Goal: Task Accomplishment & Management: Manage account settings

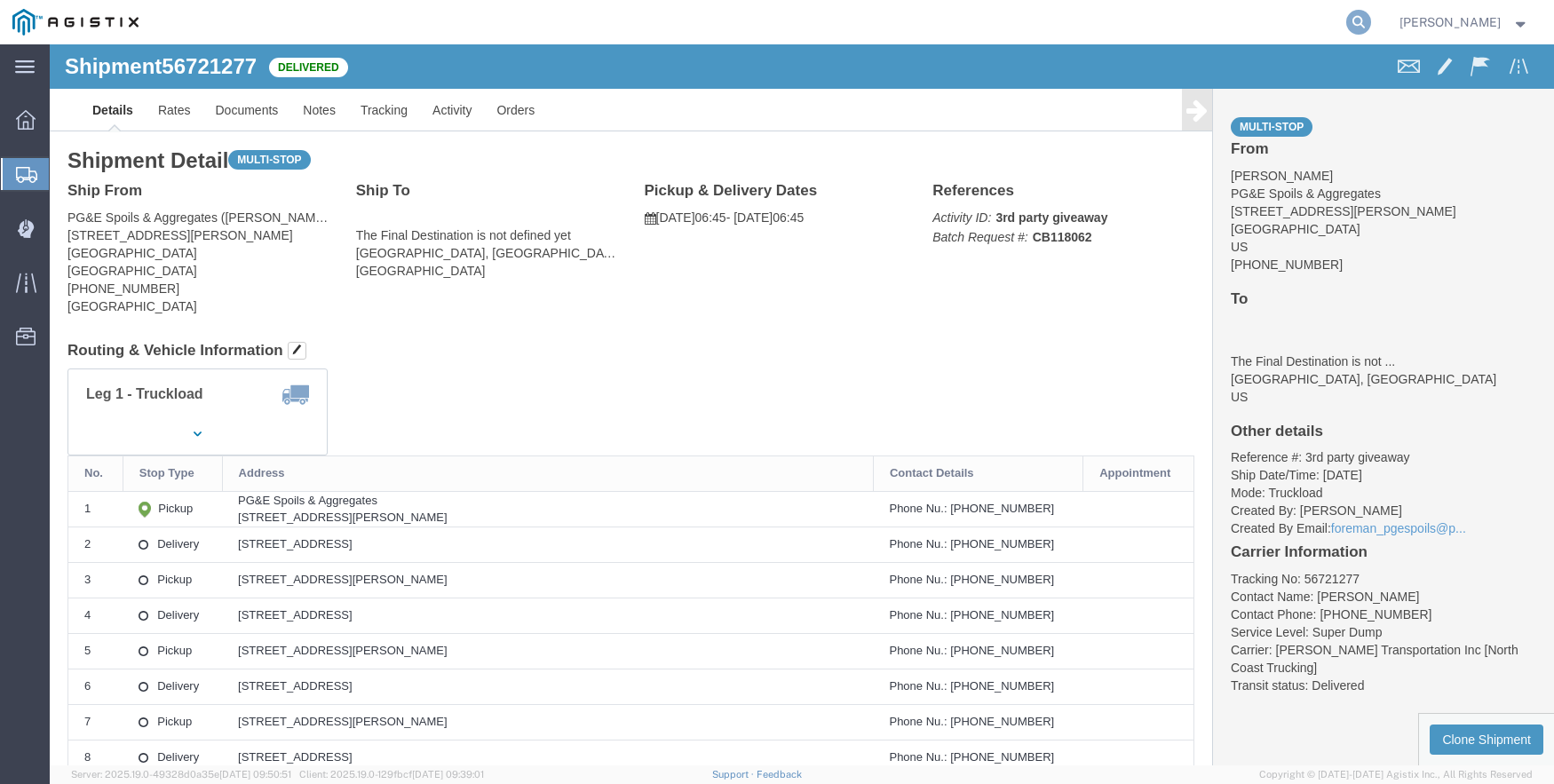
click at [1371, 20] on icon at bounding box center [1359, 22] width 25 height 25
drag, startPoint x: 928, startPoint y: 30, endPoint x: 811, endPoint y: 30, distance: 117.0
click at [811, 30] on div "5676759" at bounding box center [761, 22] width 1222 height 45
type input "56767539"
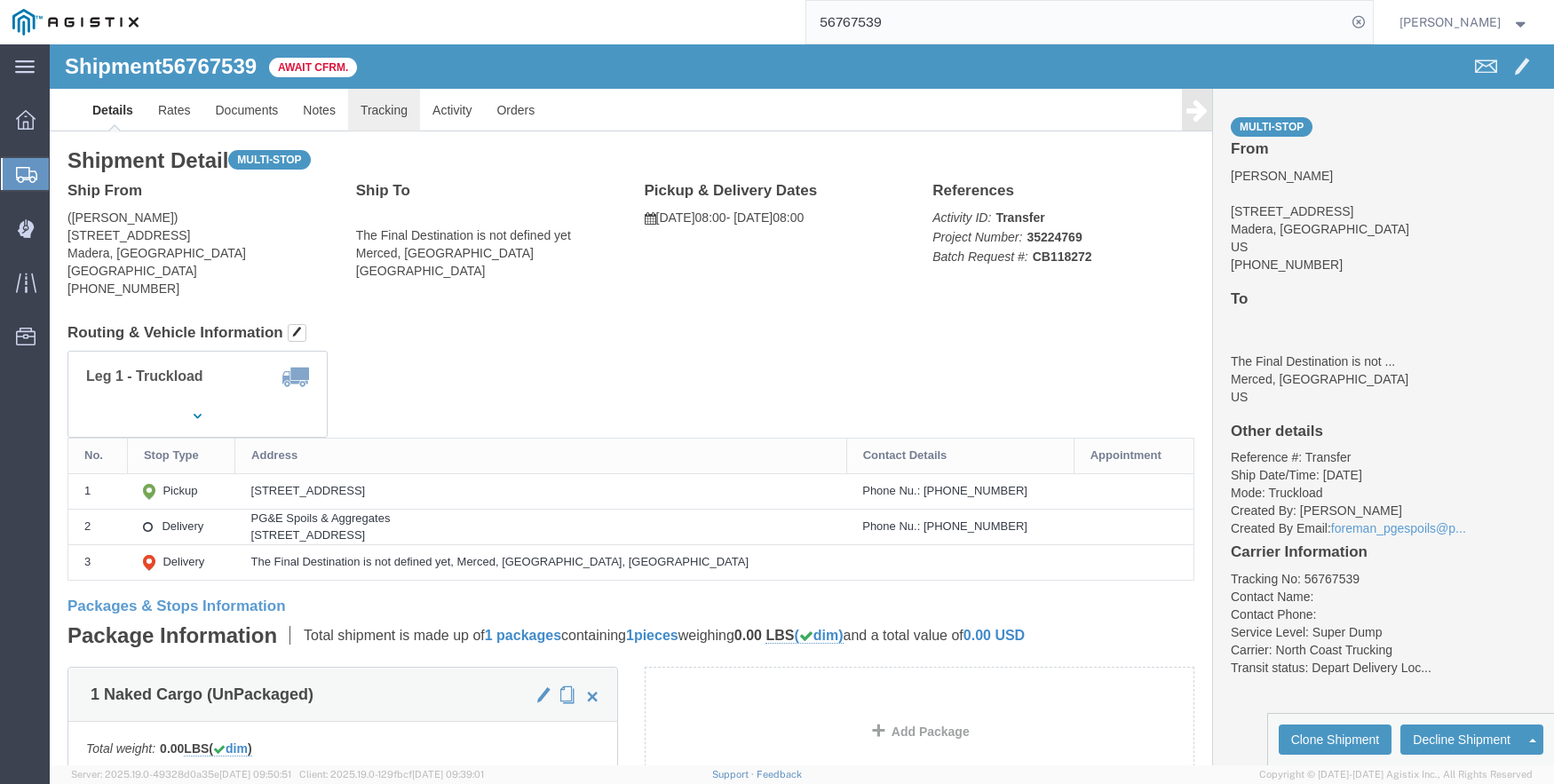
click link "Tracking"
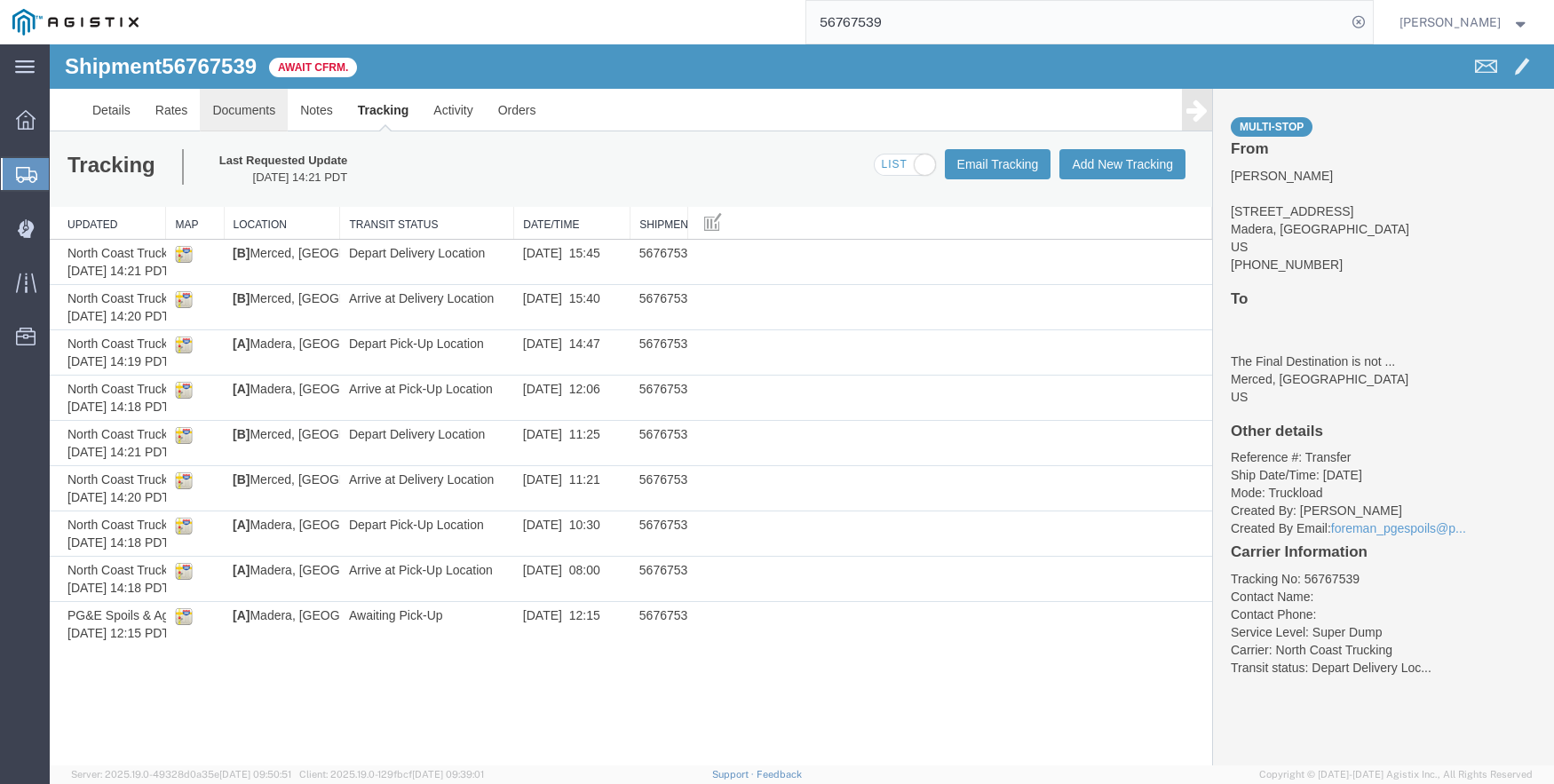
click at [246, 109] on link "Documents" at bounding box center [244, 110] width 88 height 43
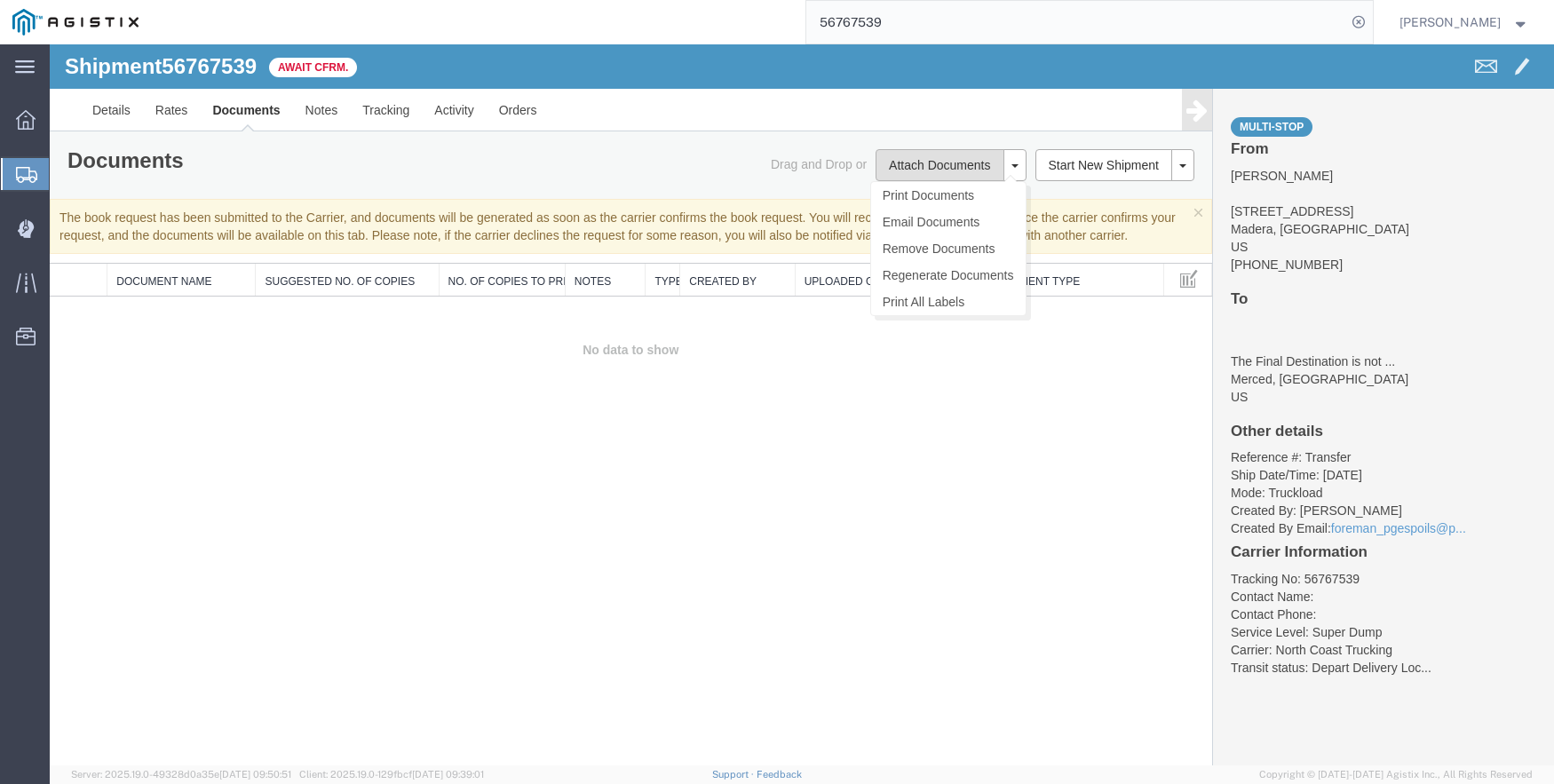
click at [942, 160] on button "Attach Documents" at bounding box center [939, 165] width 128 height 32
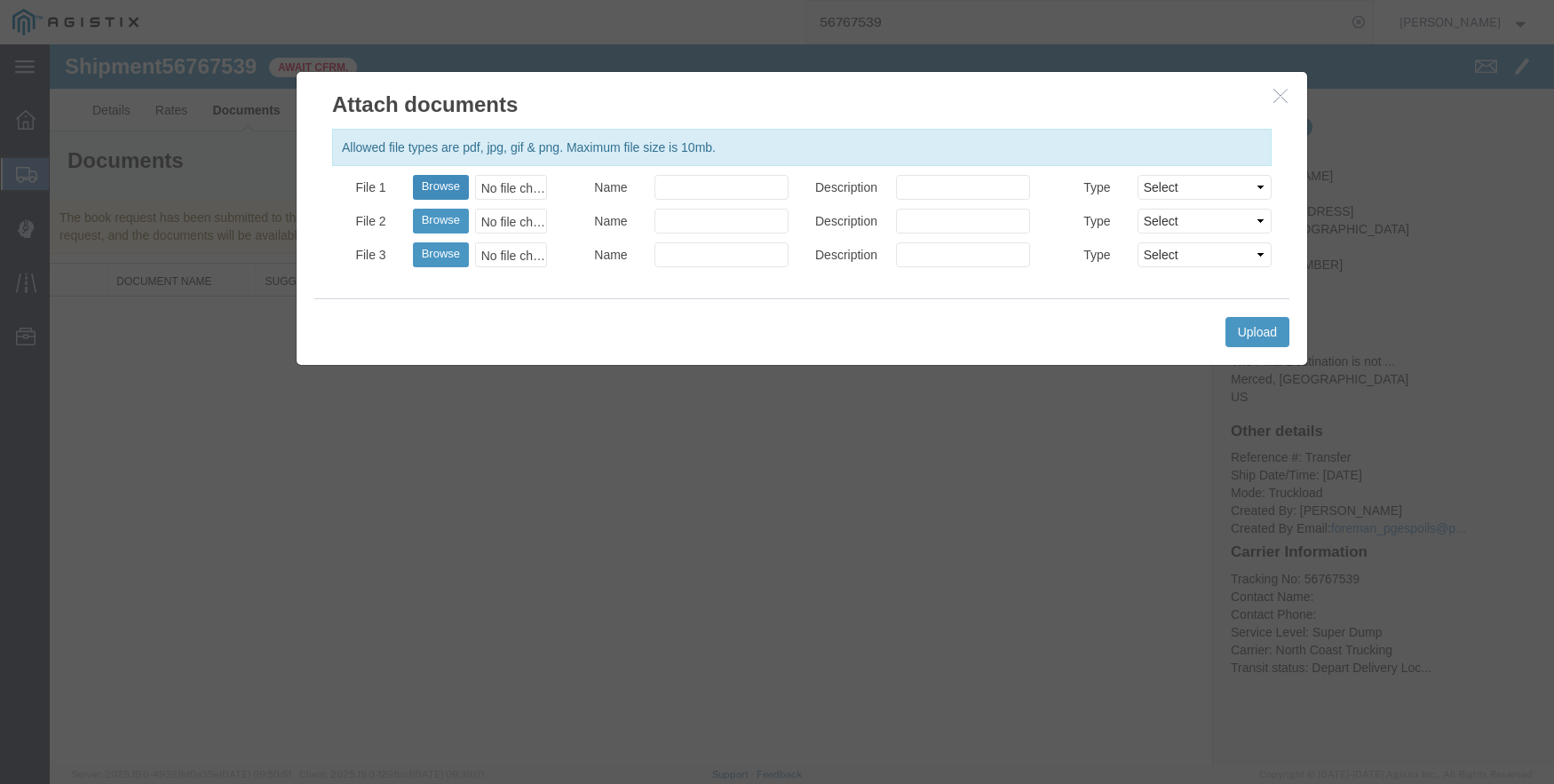
click at [452, 185] on button "Browse" at bounding box center [441, 187] width 56 height 25
click at [1254, 324] on button "Upload" at bounding box center [1256, 332] width 64 height 30
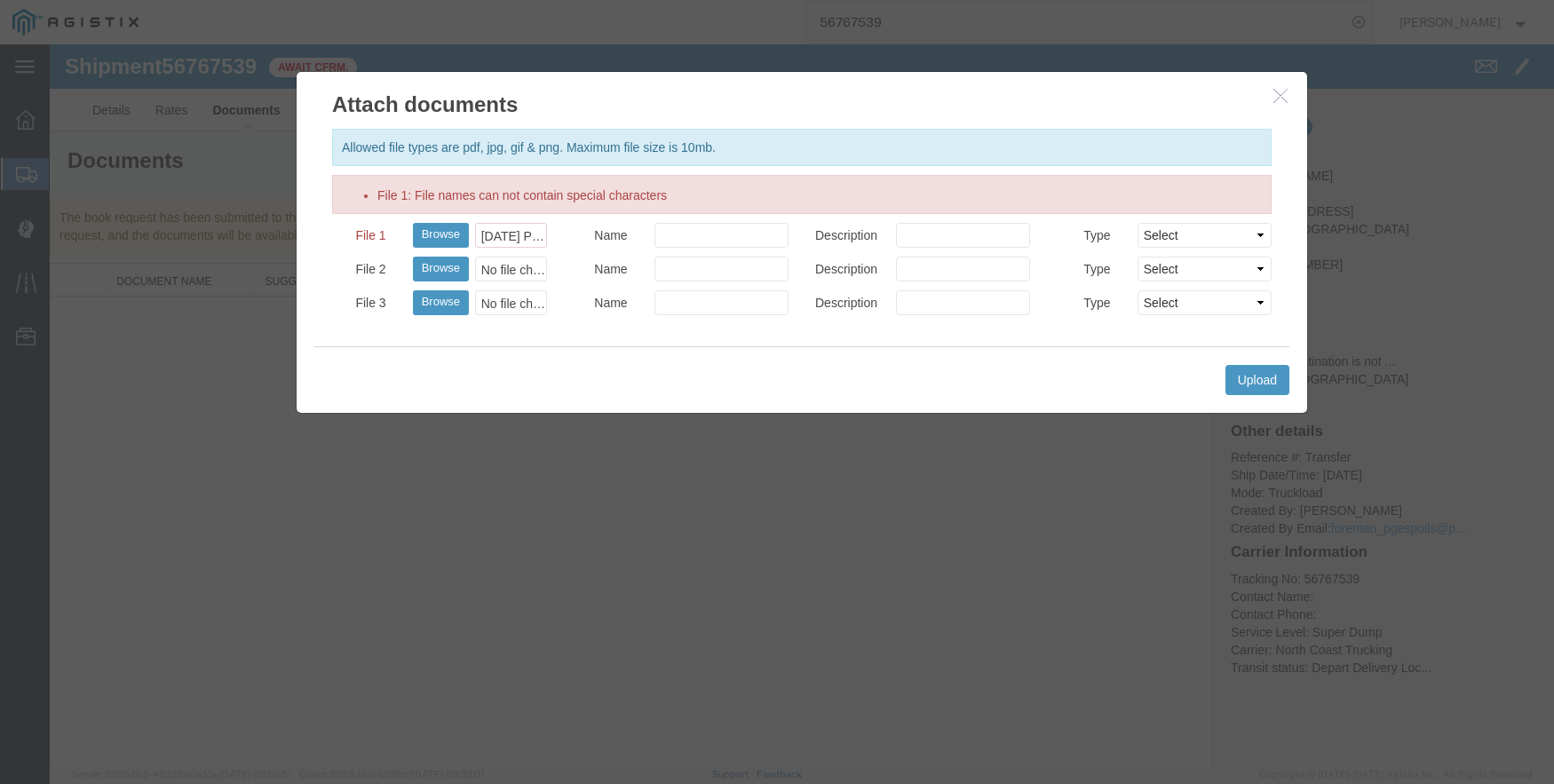
click at [615, 189] on label "File 1: File names can not contain special characters" at bounding box center [522, 195] width 289 height 18
click at [615, 223] on input "File 1: File names can not contain special characters" at bounding box center [531, 236] width 236 height 25
type input "C:\fakepath\[DATE] PGE 3164624-5676753 GCH.pdf"
click at [1251, 373] on button "Upload" at bounding box center [1256, 380] width 64 height 30
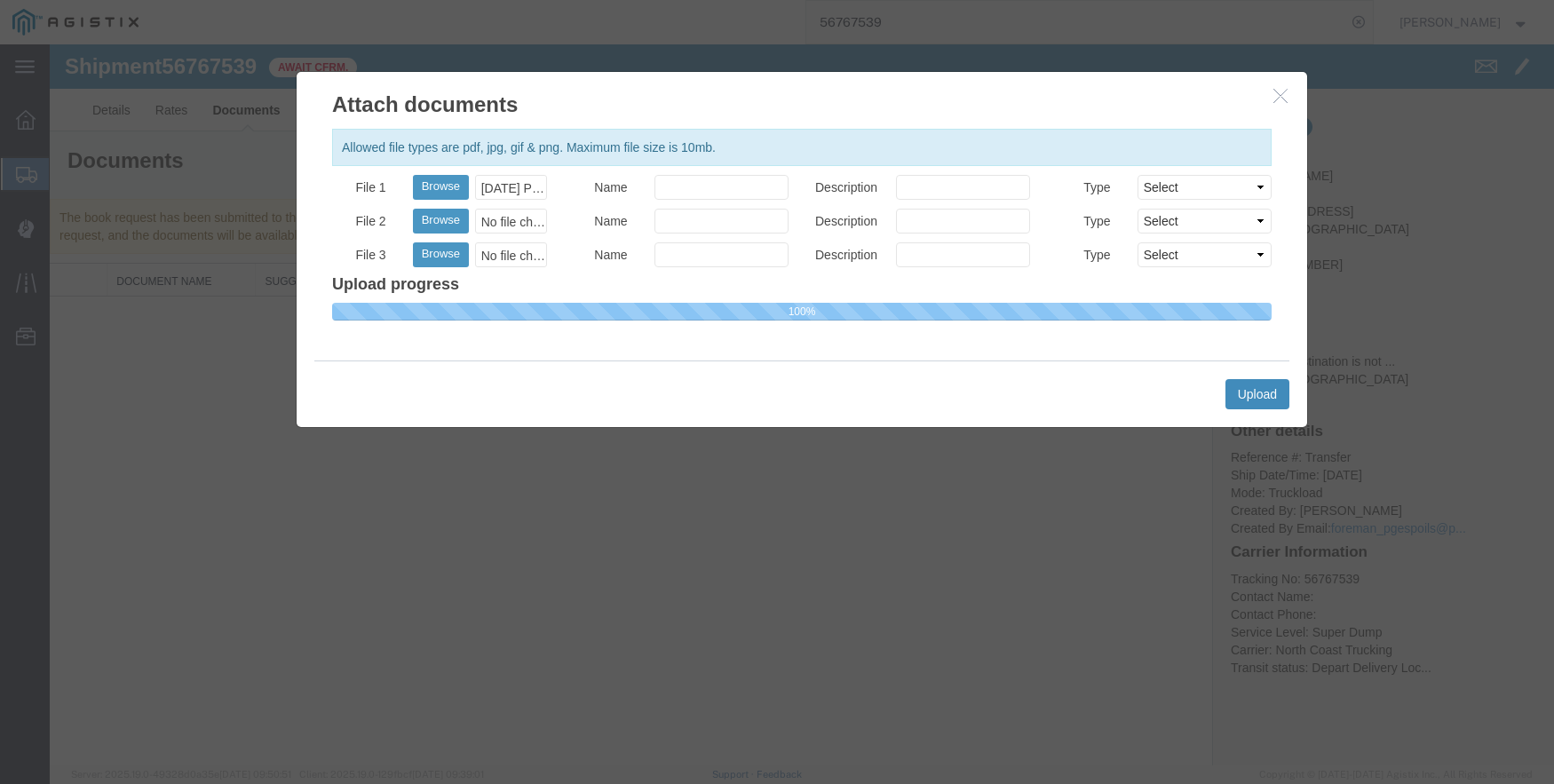
select select
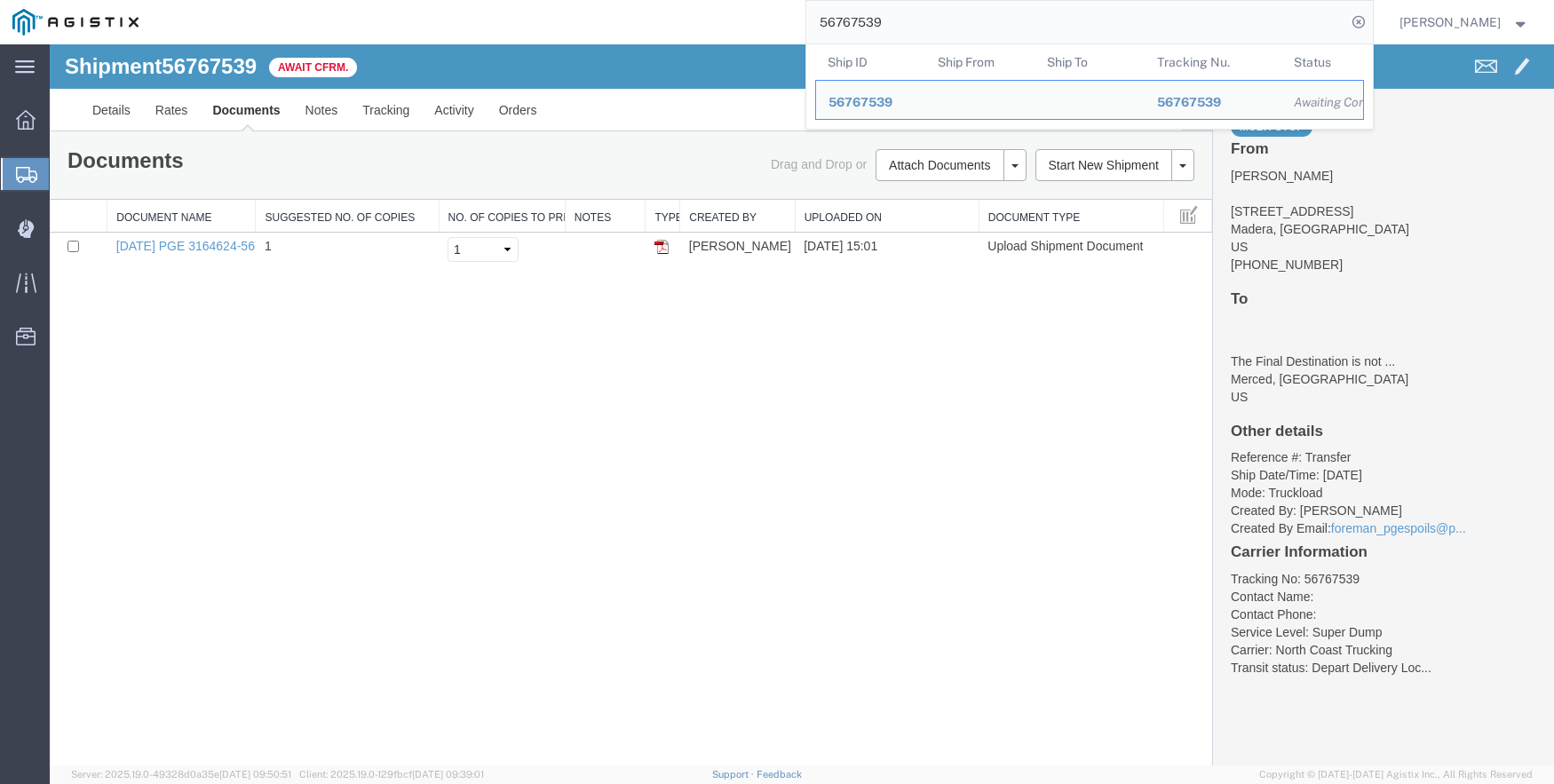
drag, startPoint x: 913, startPoint y: 17, endPoint x: 826, endPoint y: 17, distance: 87.0
click at [826, 17] on input "56767539" at bounding box center [1076, 22] width 540 height 43
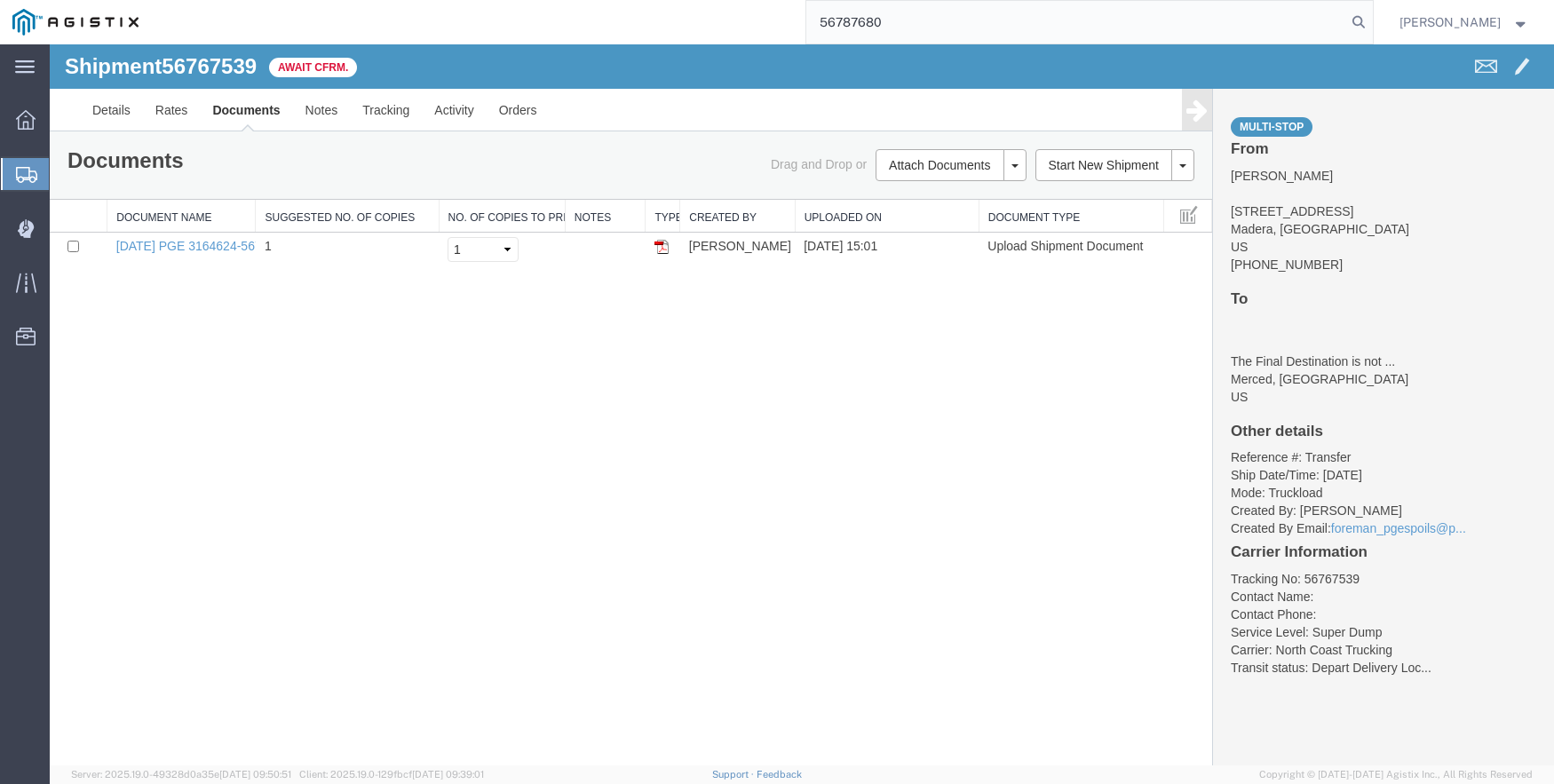
type input "56787680"
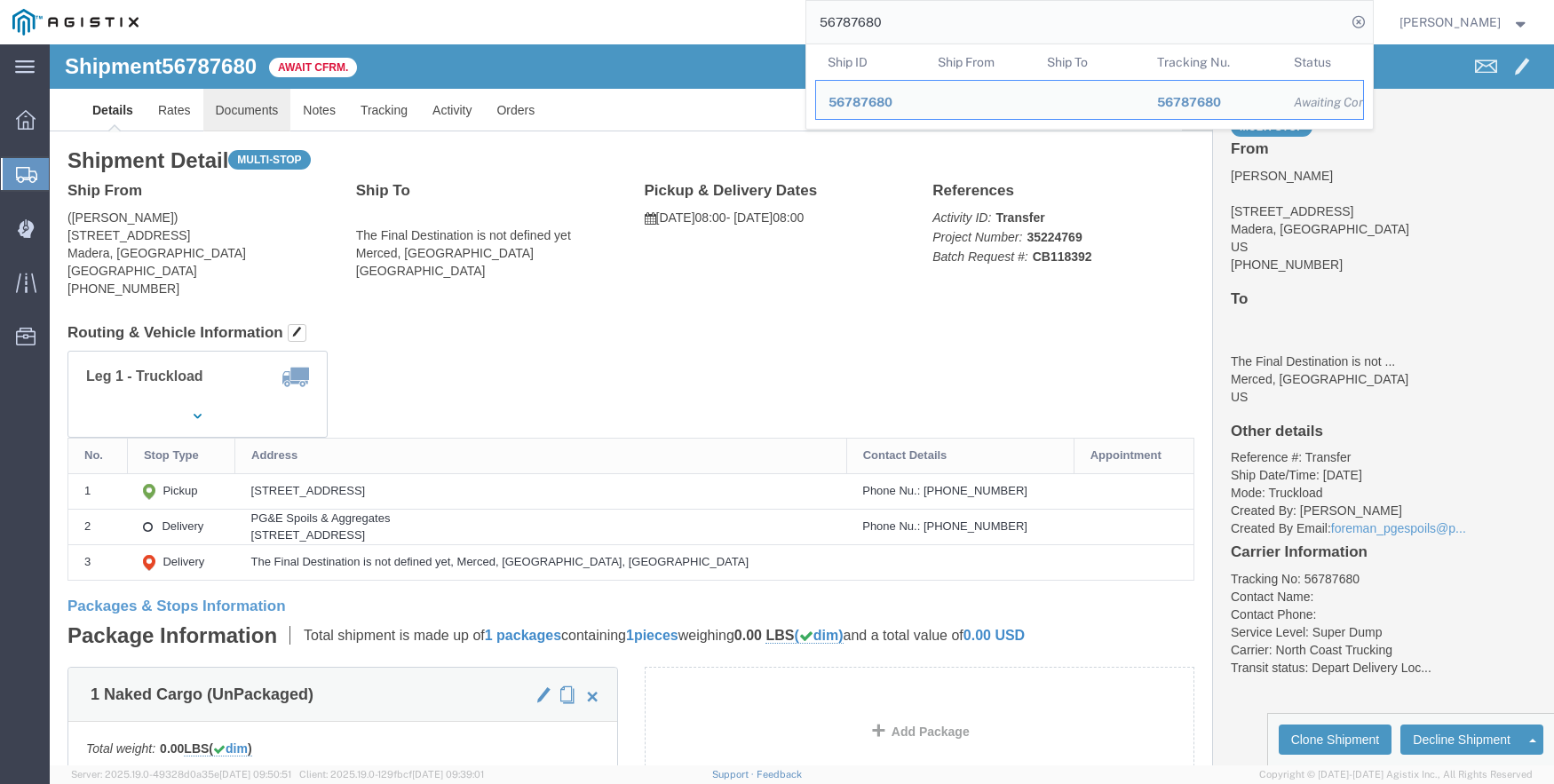
click link "Documents"
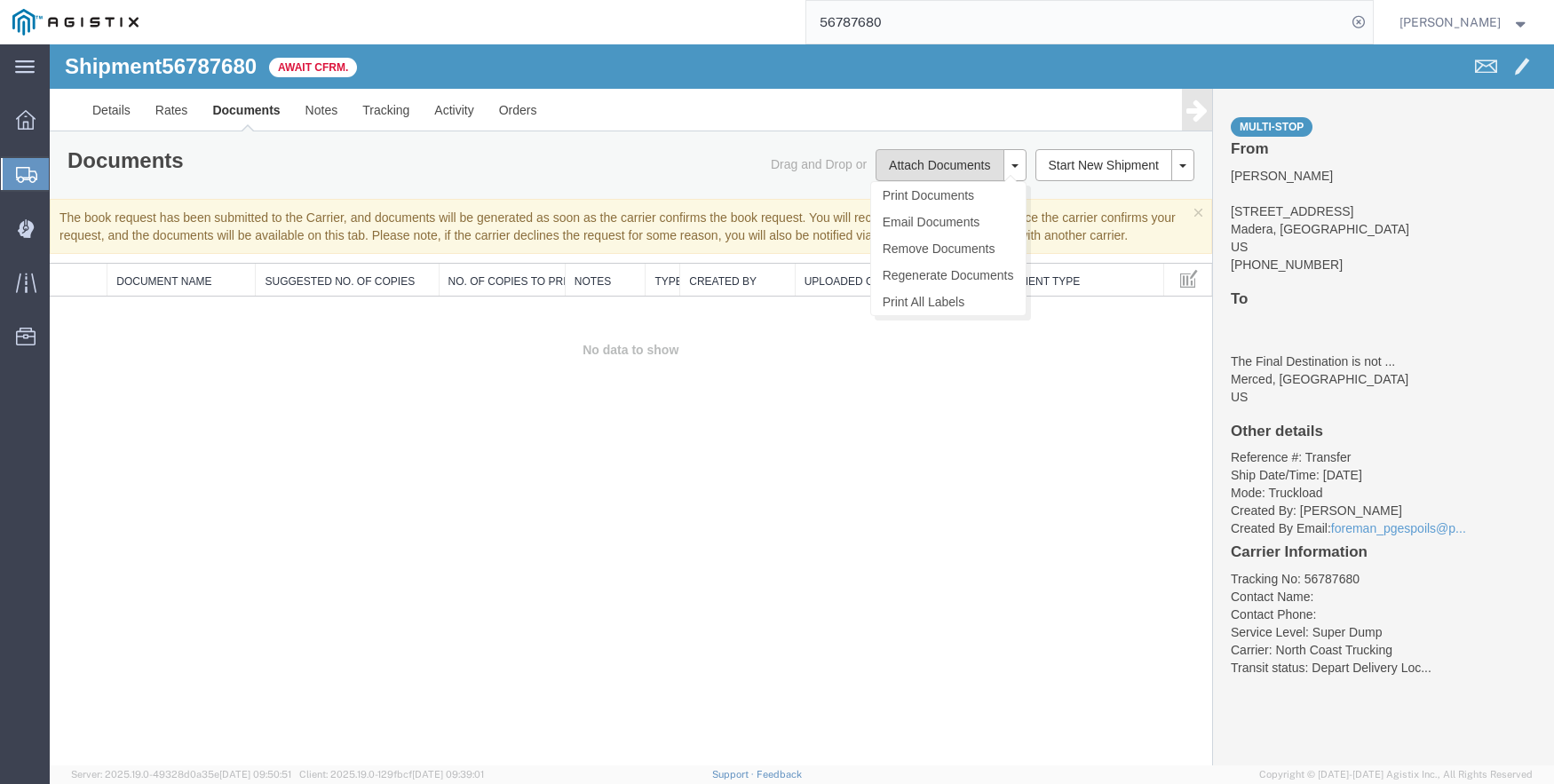
click at [912, 164] on button "Attach Documents" at bounding box center [939, 165] width 128 height 32
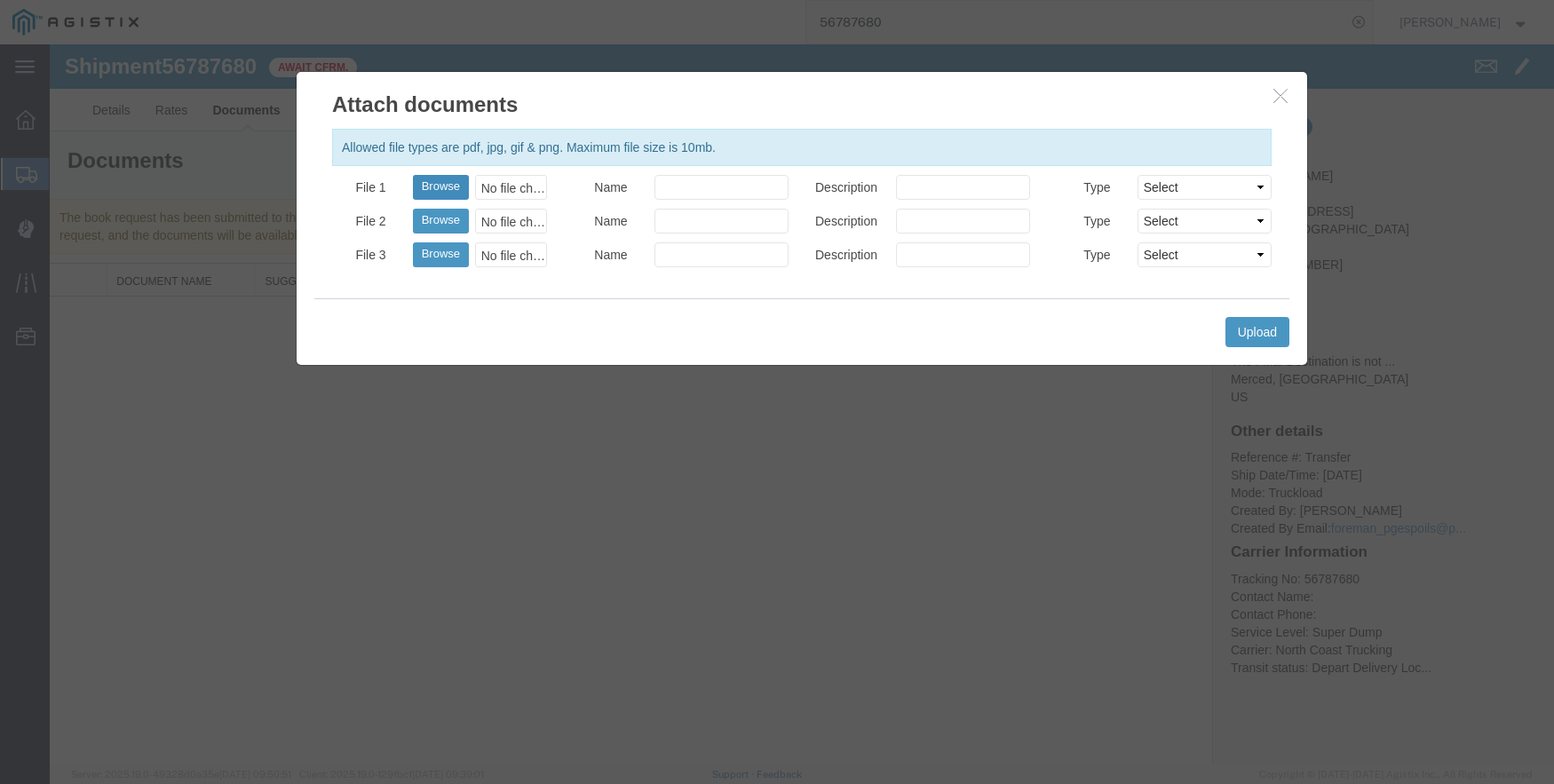
click at [448, 179] on button "Browse" at bounding box center [441, 187] width 56 height 25
type input "C:\fakepath\[DATE] PGE 3164625-5678768 GCH.pdf"
click at [1251, 327] on button "Upload" at bounding box center [1256, 332] width 64 height 30
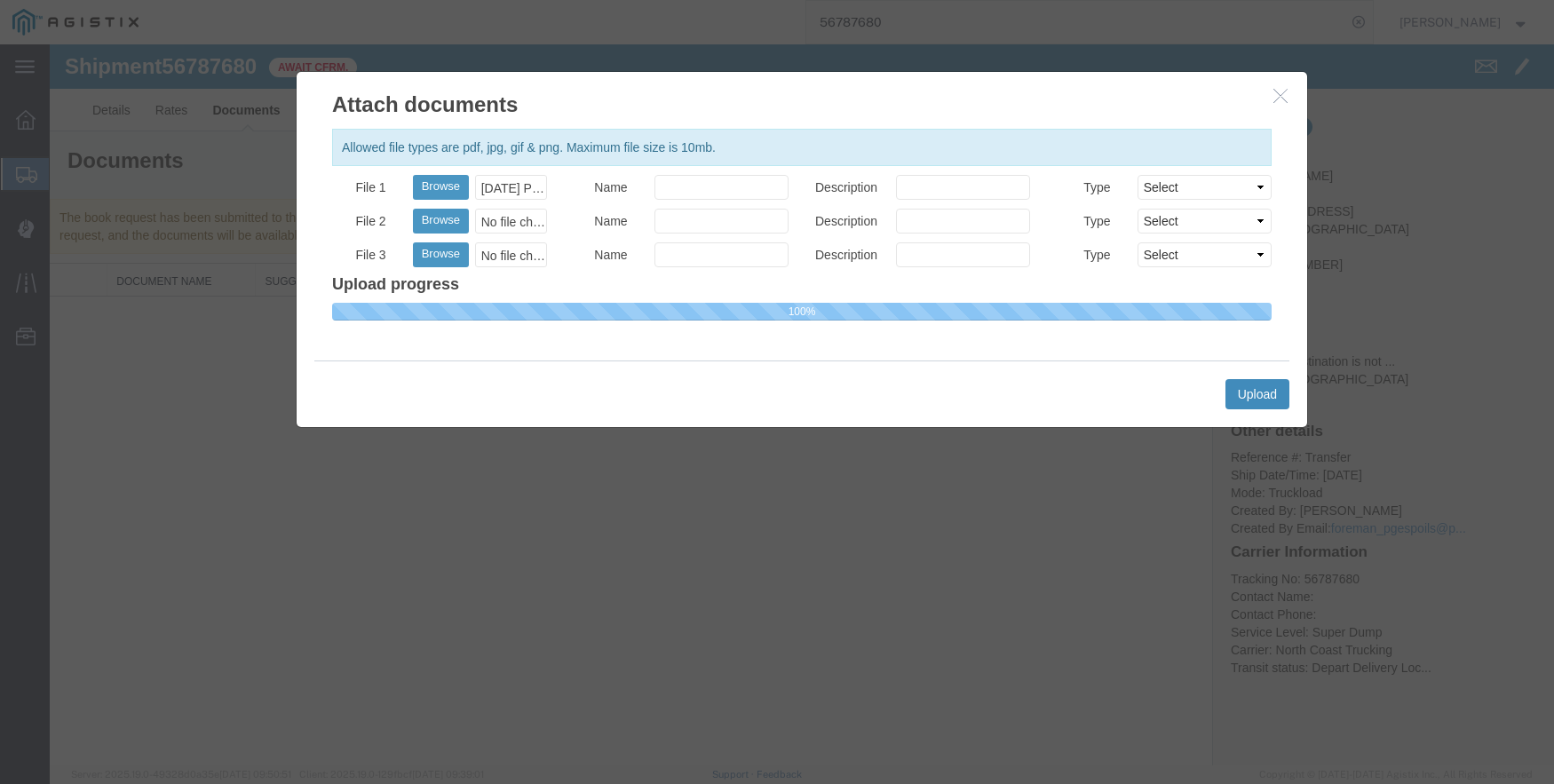
select select
